Goal: Transaction & Acquisition: Subscribe to service/newsletter

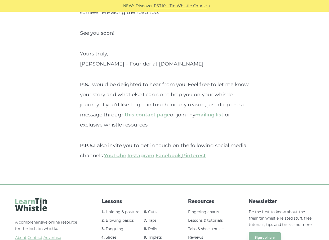
scroll to position [2006, 0]
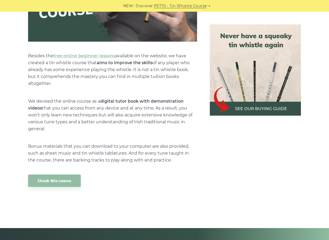
scroll to position [2069, 0]
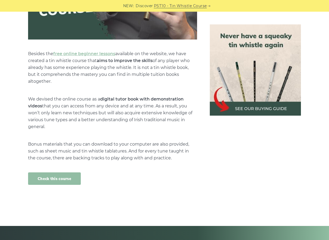
click at [57, 172] on link "Check this course" at bounding box center [54, 178] width 53 height 12
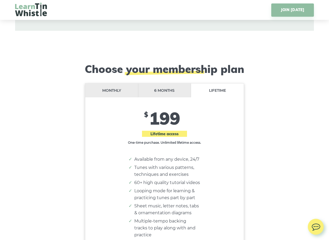
scroll to position [4350, 0]
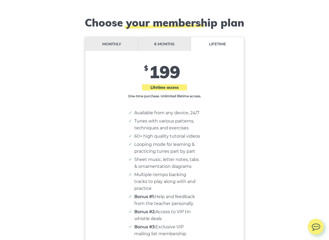
click at [110, 37] on li "Monthly" at bounding box center [111, 44] width 53 height 14
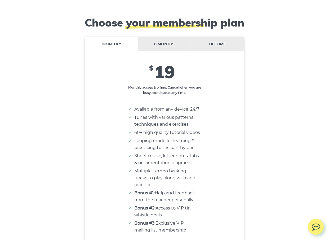
click at [156, 37] on li "6 months" at bounding box center [164, 44] width 53 height 14
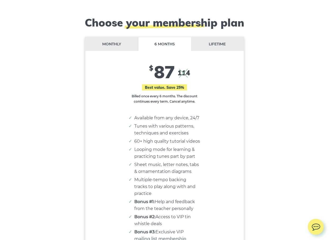
click at [103, 37] on li "Monthly" at bounding box center [111, 44] width 53 height 14
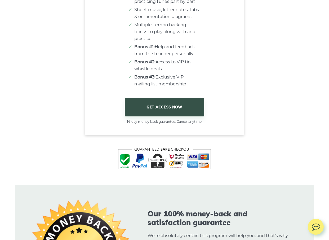
scroll to position [4509, 0]
